Goal: Navigation & Orientation: Understand site structure

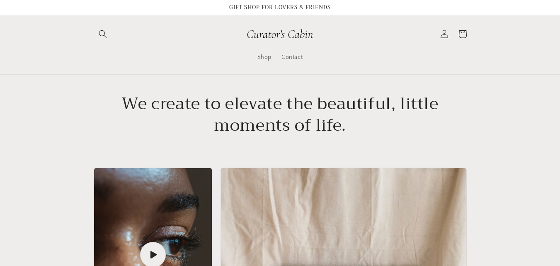
click at [266, 59] on span "Shop" at bounding box center [264, 56] width 14 height 7
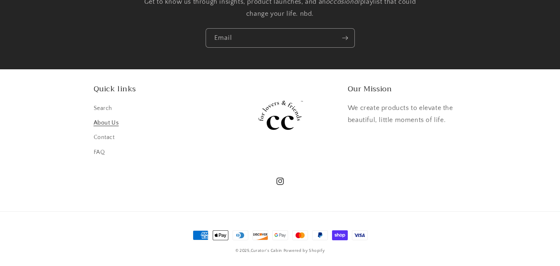
click at [112, 122] on link "About Us" at bounding box center [106, 123] width 25 height 15
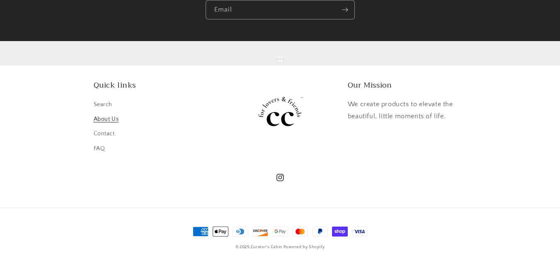
scroll to position [855, 0]
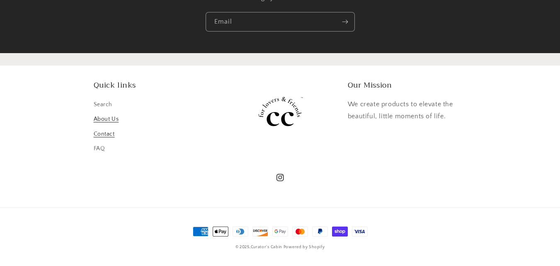
click at [104, 134] on link "Contact" at bounding box center [104, 134] width 21 height 15
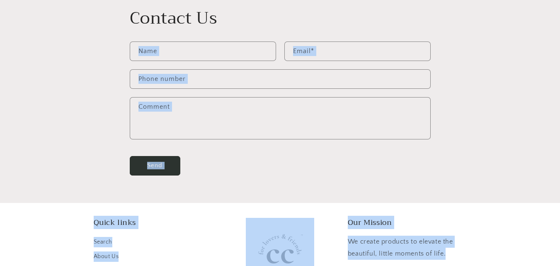
scroll to position [201, 0]
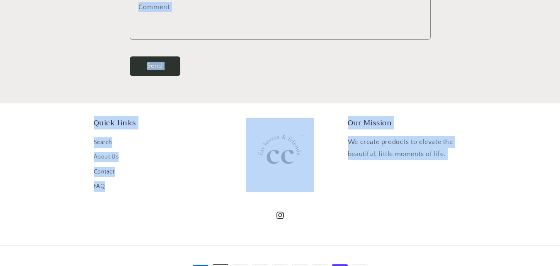
drag, startPoint x: 519, startPoint y: 250, endPoint x: 513, endPoint y: 279, distance: 29.5
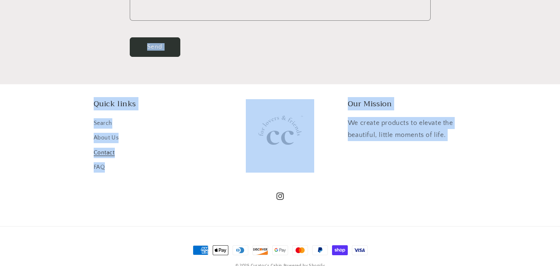
click at [169, 193] on ul "Instagram" at bounding box center [280, 196] width 373 height 18
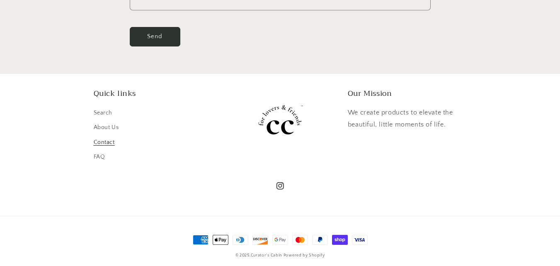
scroll to position [219, 0]
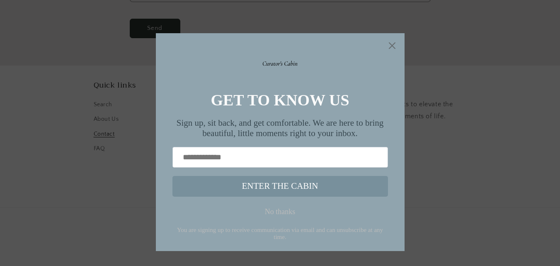
drag, startPoint x: 399, startPoint y: 48, endPoint x: 383, endPoint y: 47, distance: 16.6
click at [383, 47] on div "GET TO KNOW US Sign up, sit back, and get comfortable. We are here to bring bea…" at bounding box center [280, 142] width 249 height 218
drag, startPoint x: 390, startPoint y: 40, endPoint x: 380, endPoint y: 43, distance: 10.8
click at [390, 40] on div "GET TO KNOW US Sign up, sit back, and get comfortable. We are here to bring bea…" at bounding box center [280, 142] width 249 height 218
click at [395, 46] on icon "Close widget" at bounding box center [392, 45] width 8 height 8
